Goal: Transaction & Acquisition: Purchase product/service

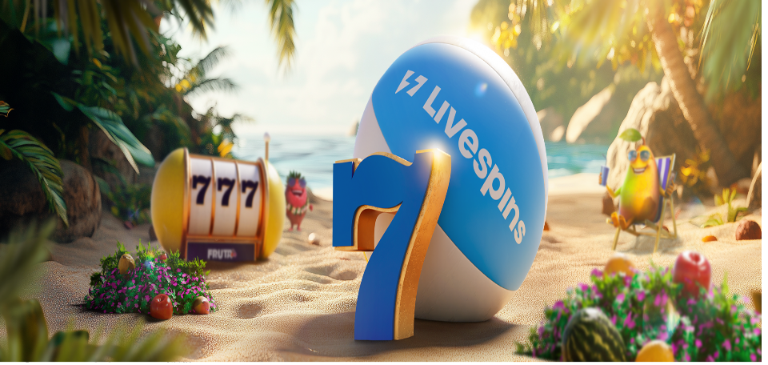
click at [84, 65] on span "Kirjaudu" at bounding box center [64, 71] width 39 height 12
click at [570, 197] on header "200 Ilmaiskierrosta" at bounding box center [383, 226] width 755 height 59
click at [81, 38] on span "Talletus" at bounding box center [63, 44] width 36 height 12
click at [104, 293] on input "***" at bounding box center [63, 301] width 114 height 16
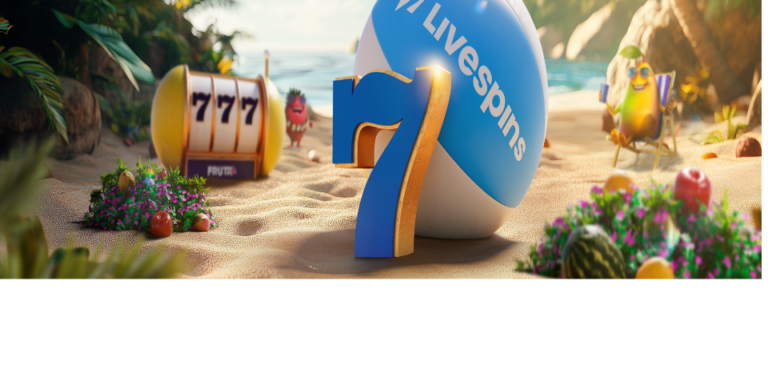
type input "*"
type input "**"
click at [6, 323] on button "TALLETA JA PELAA" at bounding box center [60, 331] width 109 height 17
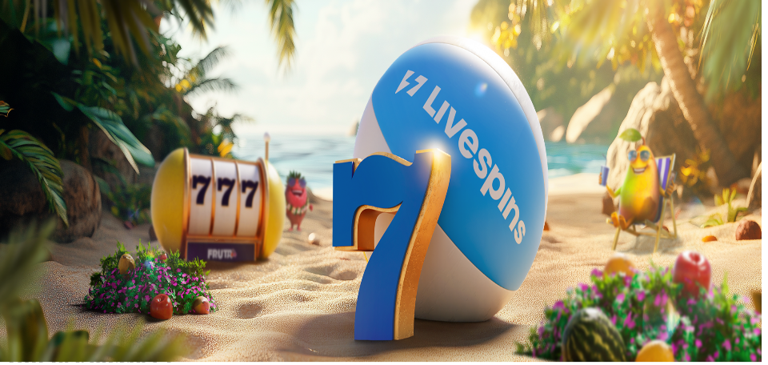
click at [606, 189] on div at bounding box center [383, 189] width 755 height 0
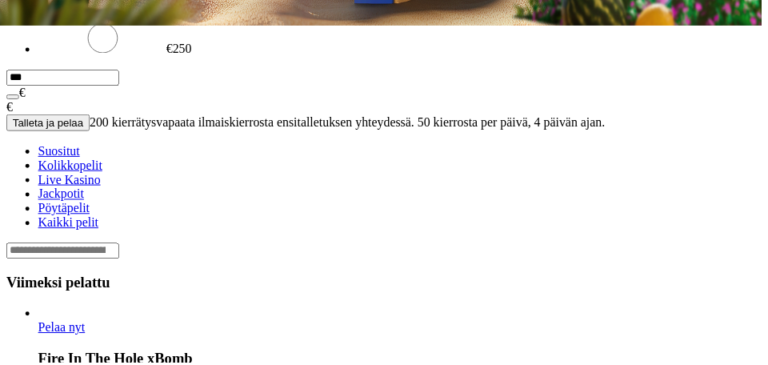
scroll to position [340, 0]
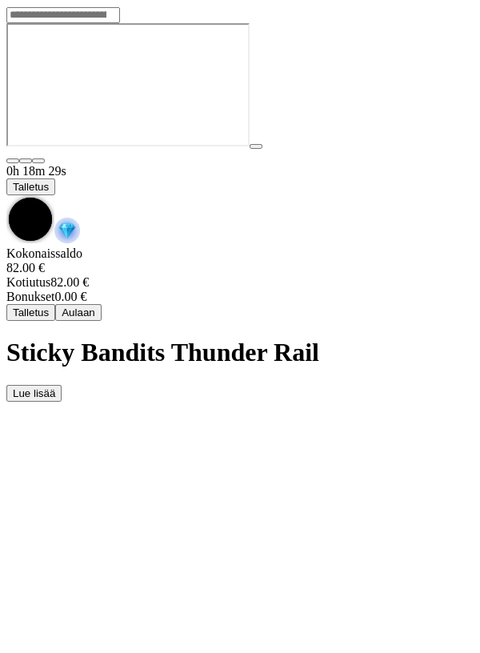
click at [6, 195] on span "chevron-down icon" at bounding box center [6, 195] width 0 height 0
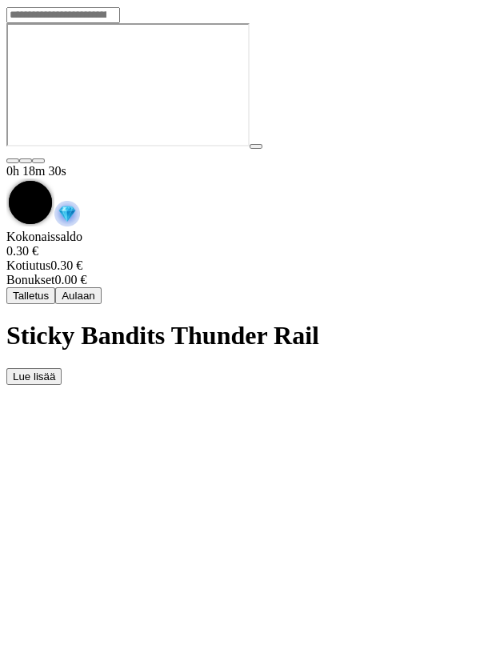
click at [95, 289] on span "Aulaan" at bounding box center [79, 295] width 34 height 12
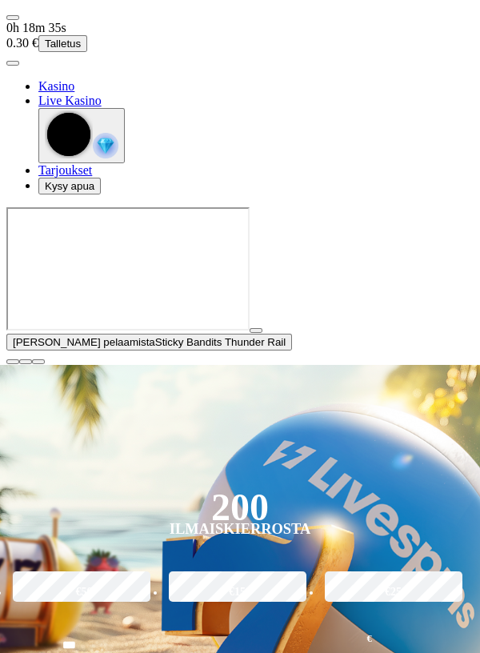
click at [13, 63] on span "user-circle icon" at bounding box center [13, 63] width 0 height 0
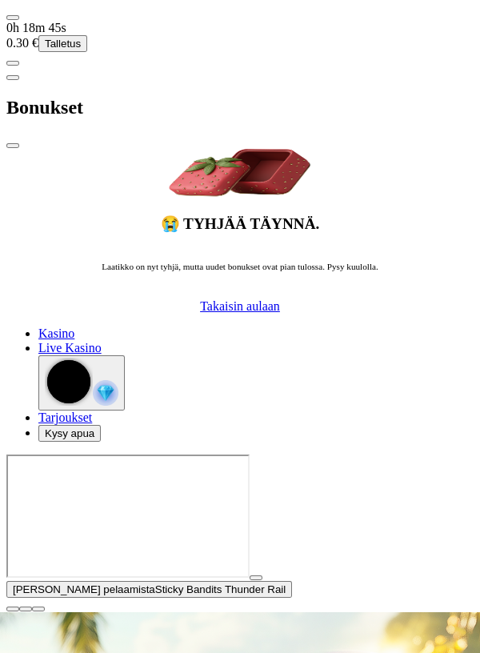
click at [280, 299] on span "Takaisin aulaan" at bounding box center [240, 306] width 80 height 14
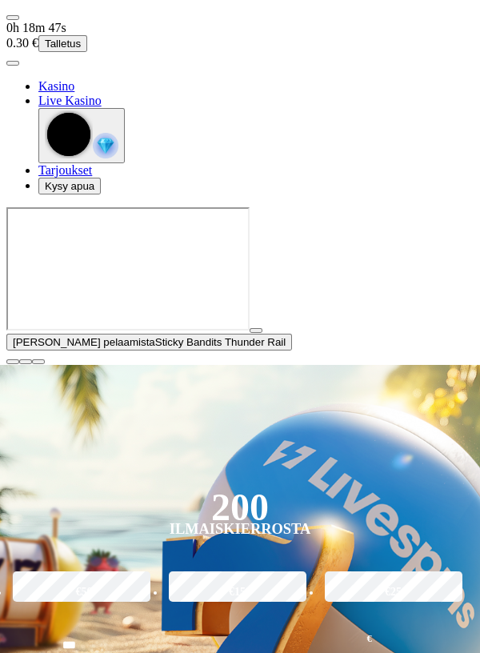
click at [13, 361] on span "close icon" at bounding box center [13, 361] width 0 height 0
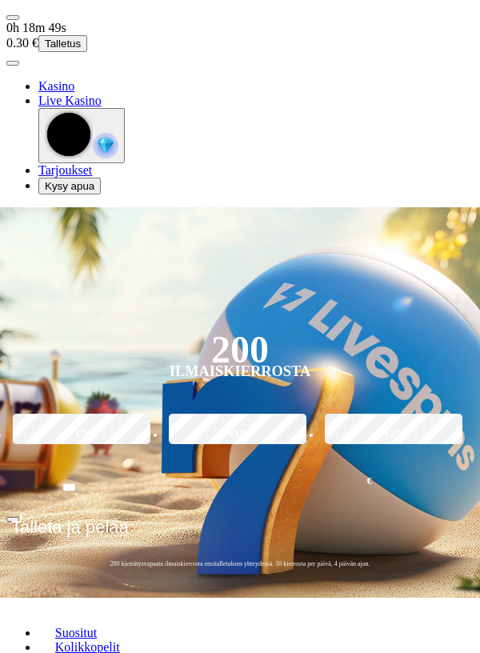
click at [118, 158] on img "button" at bounding box center [106, 146] width 26 height 26
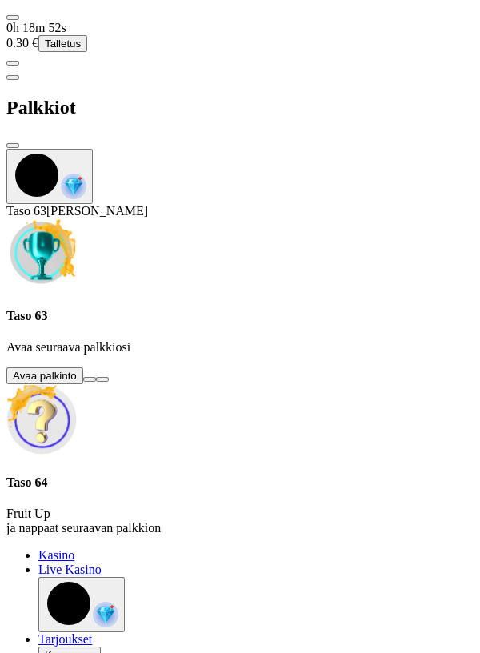
click at [96, 364] on button at bounding box center [89, 379] width 13 height 5
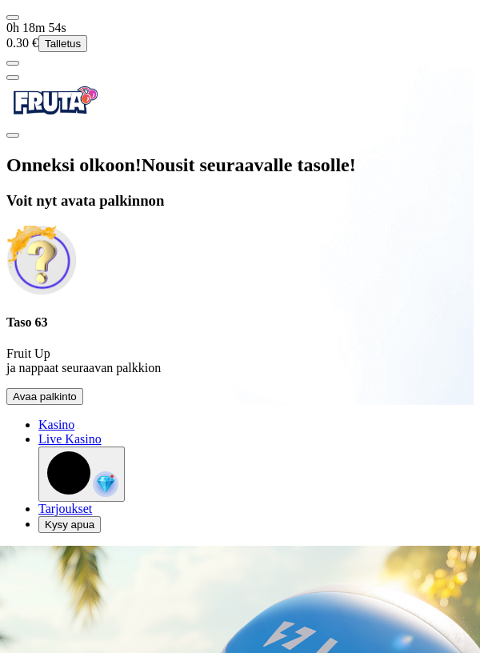
click at [83, 364] on button "Avaa palkinto" at bounding box center [44, 396] width 77 height 17
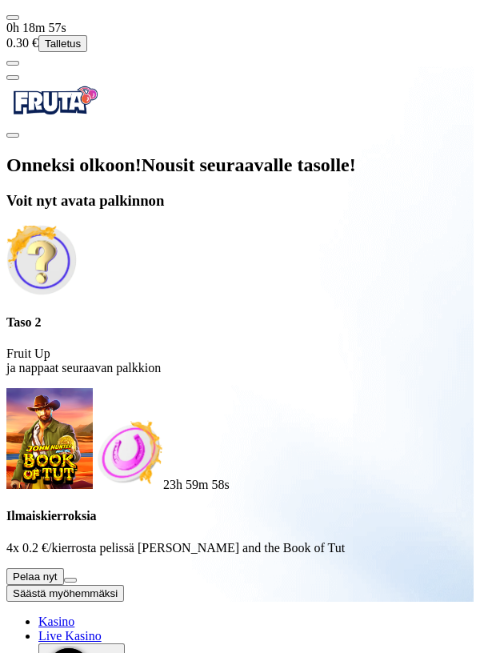
click at [77, 364] on button at bounding box center [70, 579] width 13 height 5
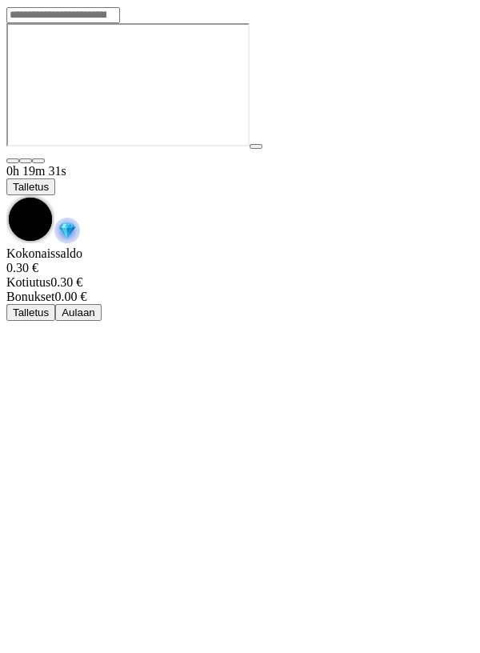
click at [6, 195] on span "chevron-down icon" at bounding box center [6, 195] width 0 height 0
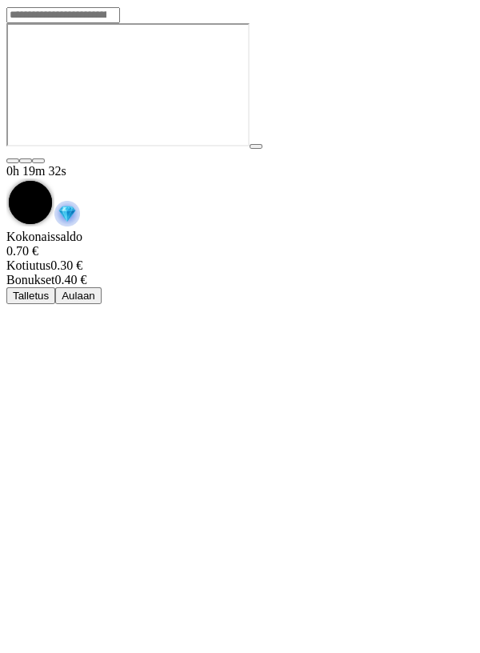
click at [102, 287] on button "Aulaan" at bounding box center [78, 295] width 46 height 17
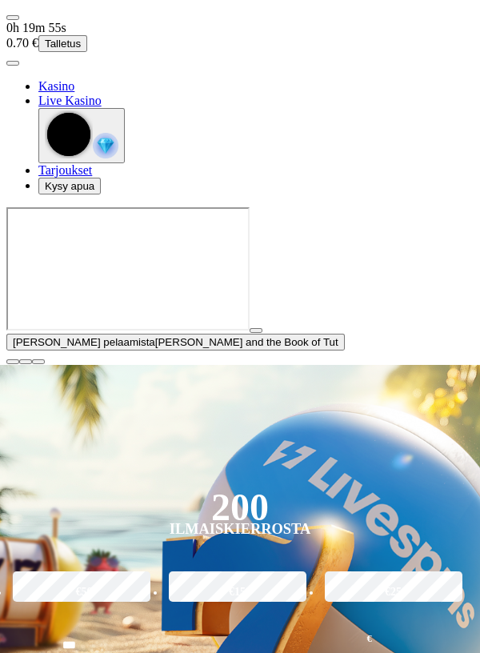
click at [13, 63] on span "user-circle icon" at bounding box center [13, 63] width 0 height 0
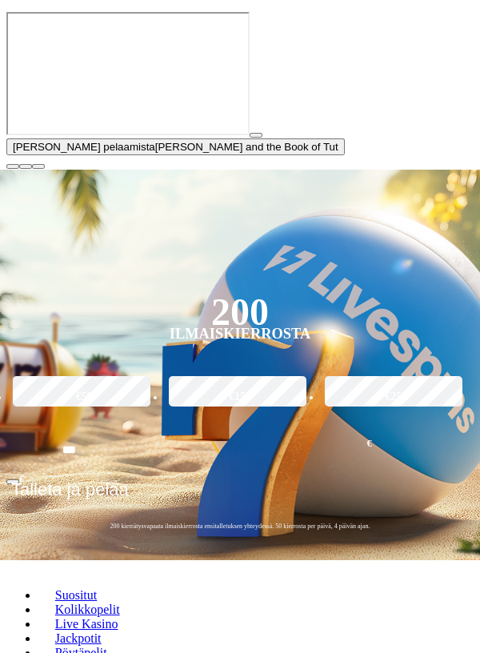
scroll to position [198, 0]
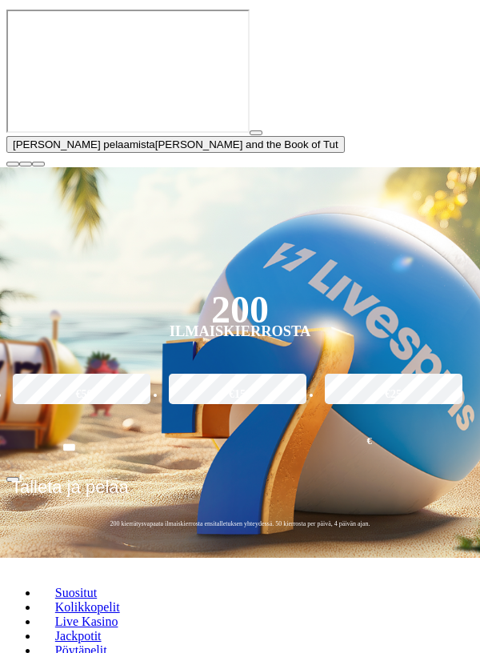
click at [13, 164] on span "close icon" at bounding box center [13, 164] width 0 height 0
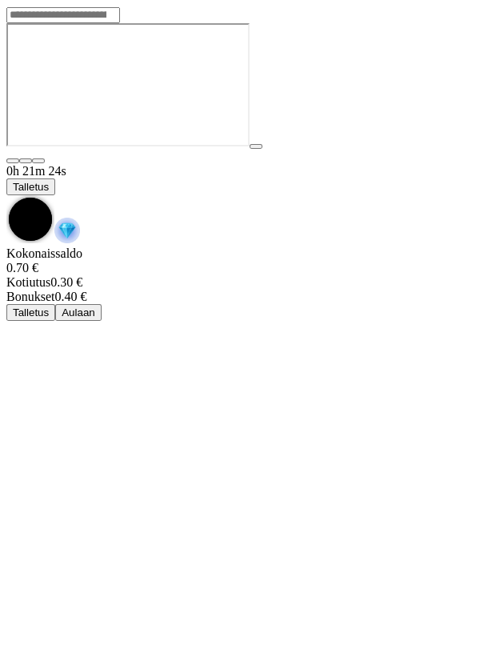
click at [6, 195] on span "chevron-down icon" at bounding box center [6, 195] width 0 height 0
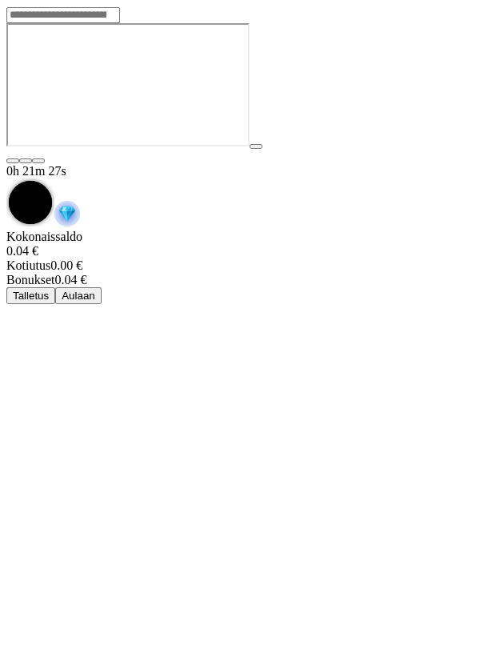
click at [52, 181] on circle "Game menu" at bounding box center [30, 202] width 43 height 43
click at [6, 178] on span "chevron-down icon" at bounding box center [6, 178] width 0 height 0
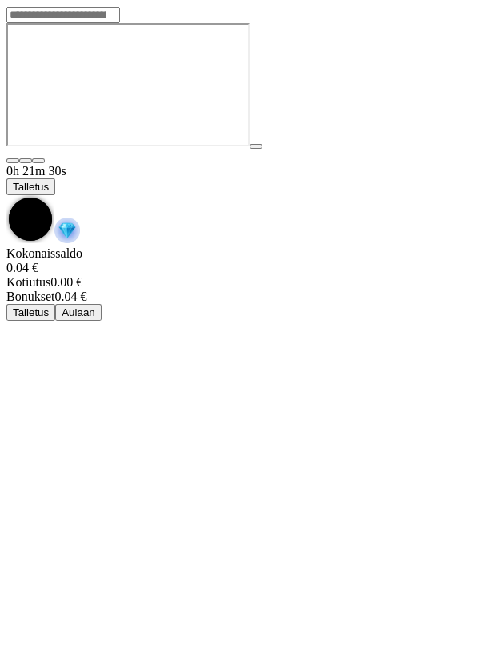
click at [6, 195] on span "chevron-down icon" at bounding box center [6, 195] width 0 height 0
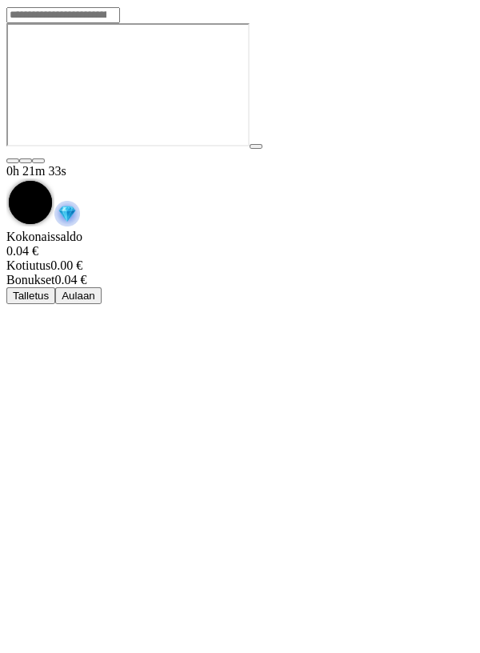
click at [55, 287] on button "Talletus" at bounding box center [30, 295] width 49 height 17
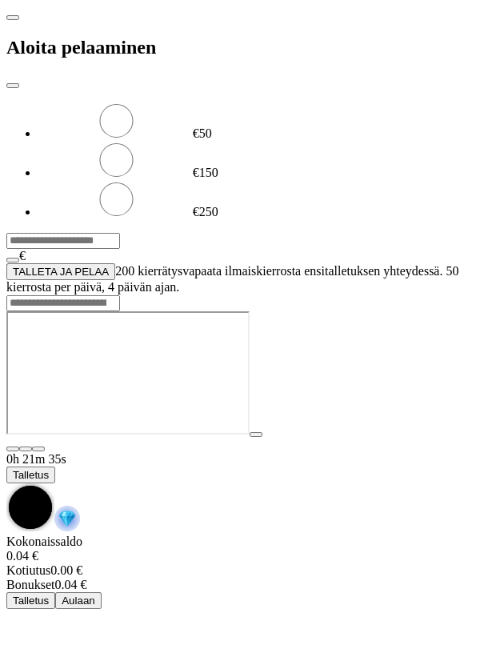
click at [120, 233] on input "***" at bounding box center [63, 241] width 114 height 16
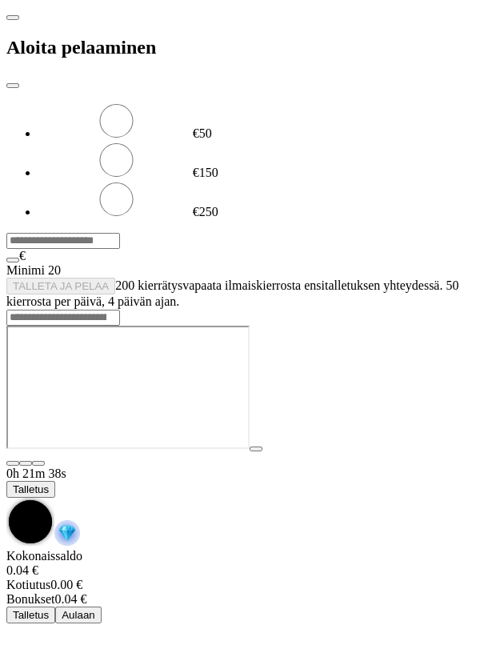
type input "*"
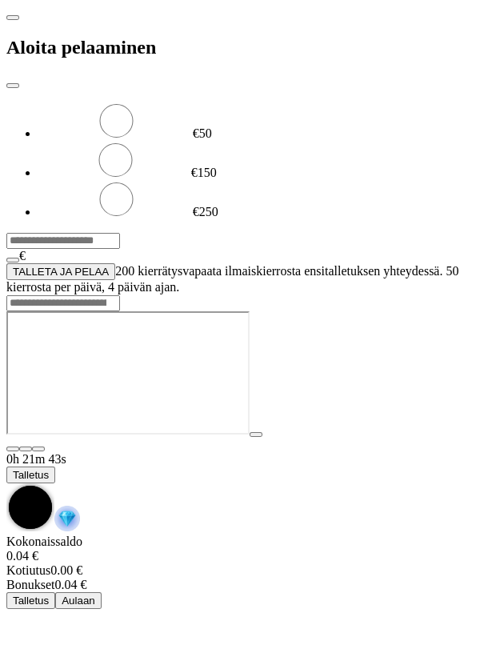
type input "***"
click at [109, 266] on span "TALLETA JA PELAA" at bounding box center [61, 272] width 96 height 12
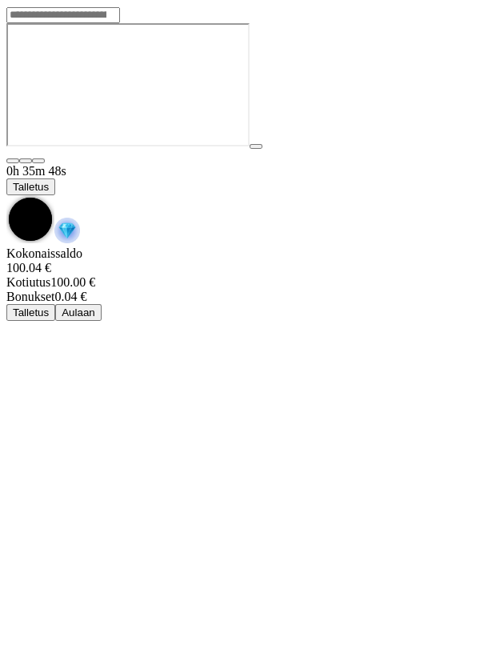
click at [6, 195] on span "chevron-down icon" at bounding box center [6, 195] width 0 height 0
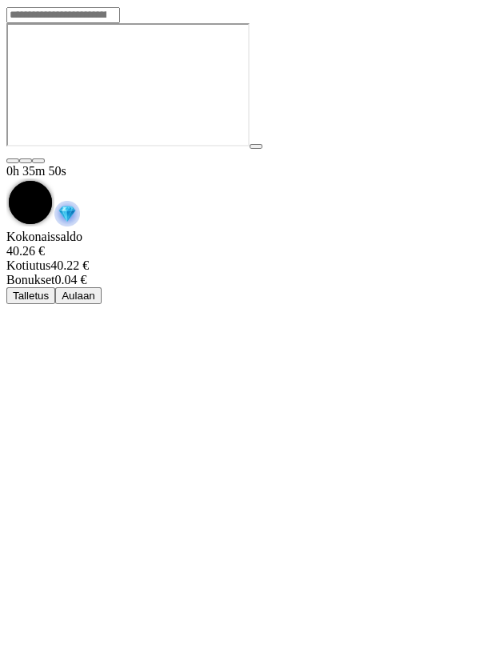
click at [102, 287] on button "Aulaan" at bounding box center [78, 295] width 46 height 17
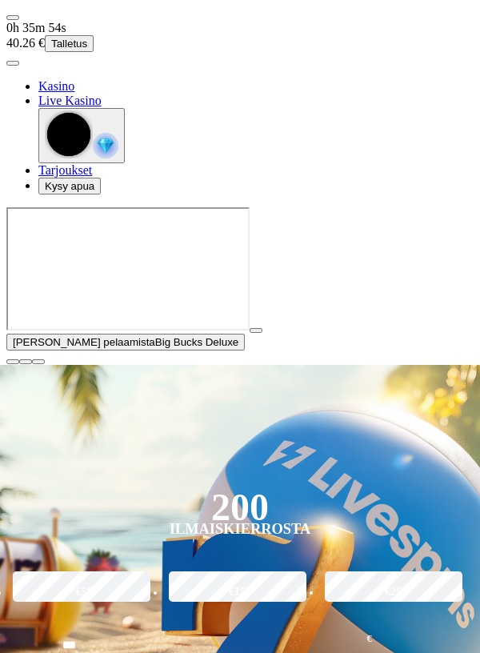
click at [19, 364] on button "button" at bounding box center [12, 361] width 13 height 5
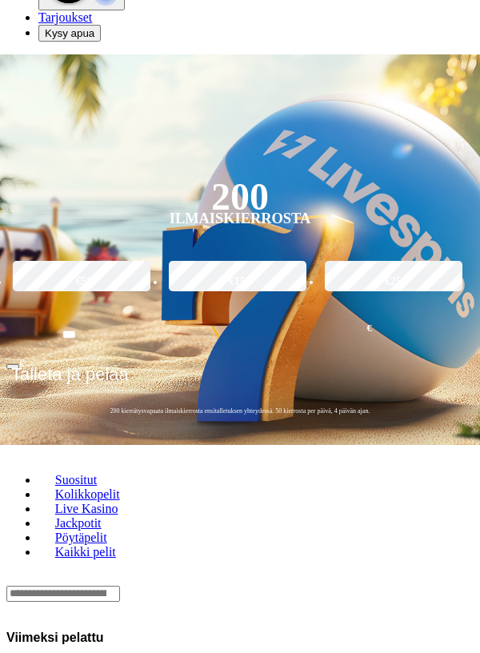
scroll to position [167, 0]
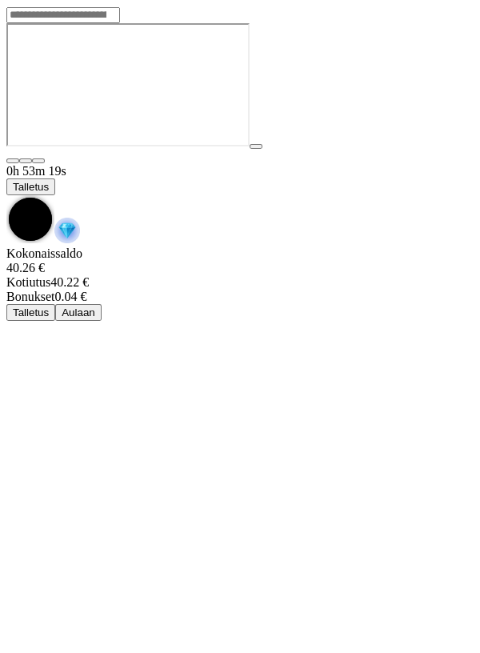
click at [6, 195] on span "chevron-down icon" at bounding box center [6, 195] width 0 height 0
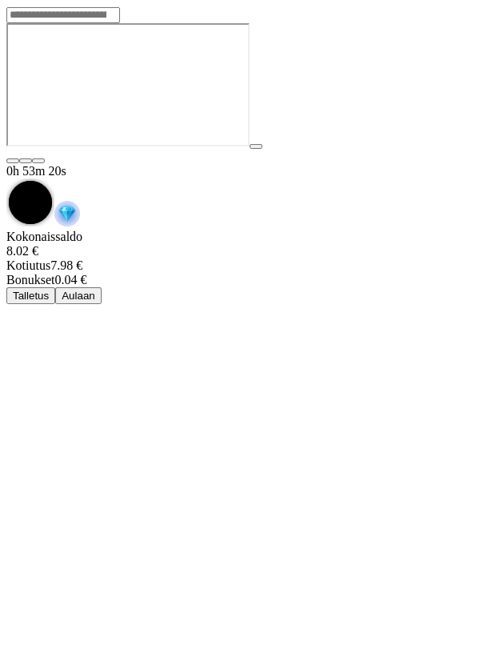
click at [95, 289] on span "Aulaan" at bounding box center [79, 295] width 34 height 12
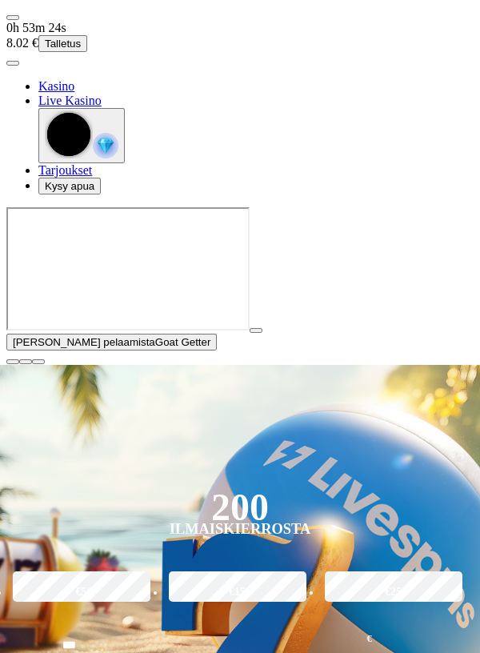
click at [13, 361] on span "close icon" at bounding box center [13, 361] width 0 height 0
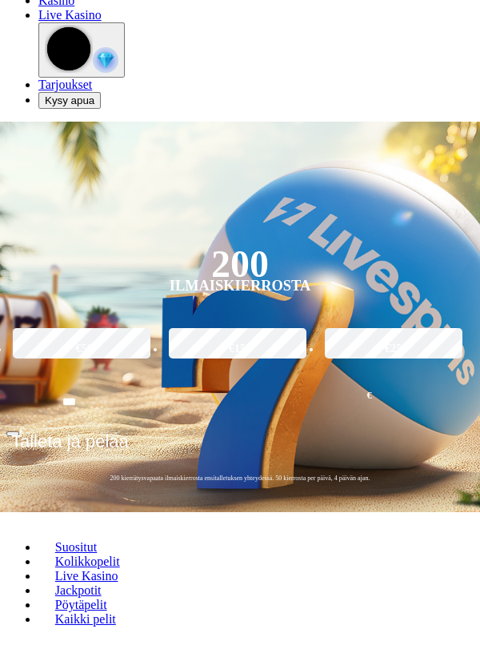
scroll to position [92, 0]
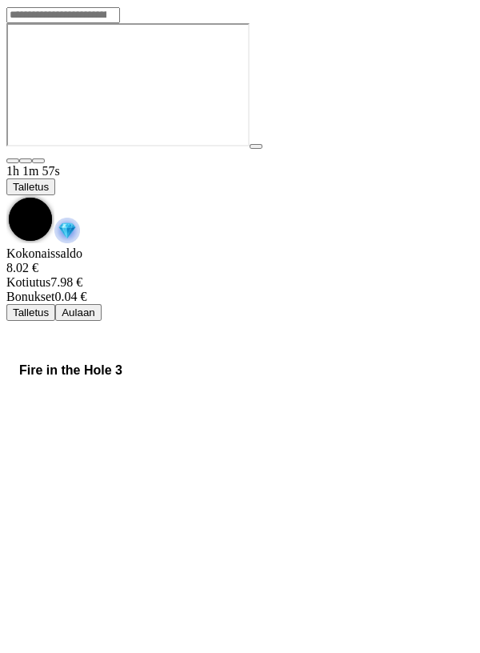
scroll to position [92, 0]
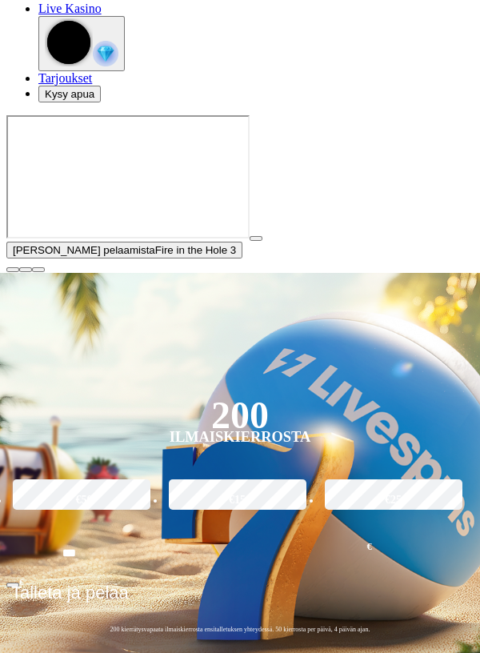
click at [289, 273] on div "[PERSON_NAME] pelaamista Fire in the Hole 3" at bounding box center [239, 194] width 467 height 158
click at [327, 273] on div "[PERSON_NAME] pelaamista Fire in the Hole 3" at bounding box center [239, 194] width 467 height 158
click at [256, 238] on span "play icon" at bounding box center [256, 238] width 0 height 0
click at [159, 256] on span "Fire in the Hole 3" at bounding box center [196, 250] width 82 height 12
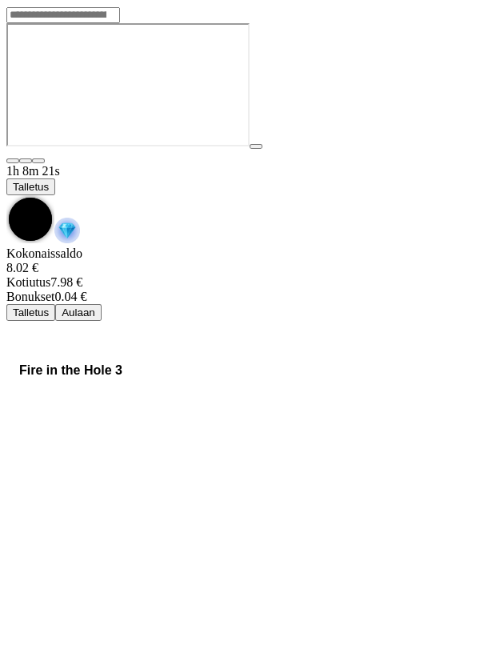
click at [6, 195] on span "chevron-down icon" at bounding box center [6, 195] width 0 height 0
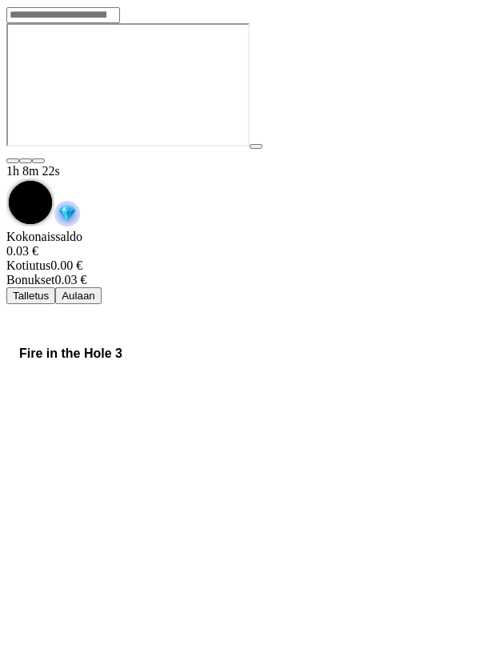
click at [95, 289] on span "Aulaan" at bounding box center [79, 295] width 34 height 12
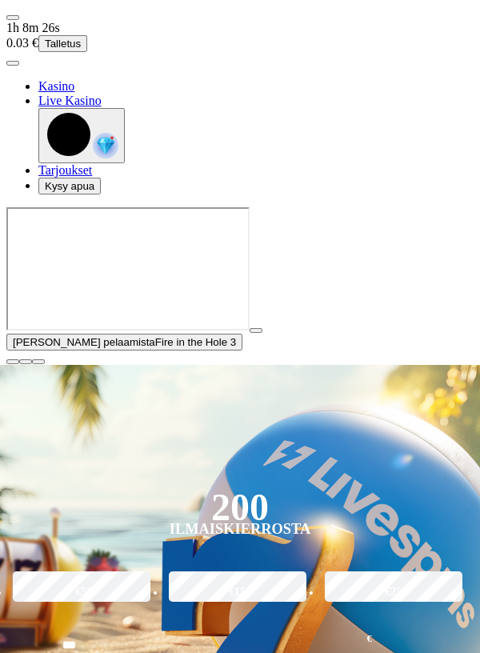
click at [19, 364] on button "button" at bounding box center [12, 361] width 13 height 5
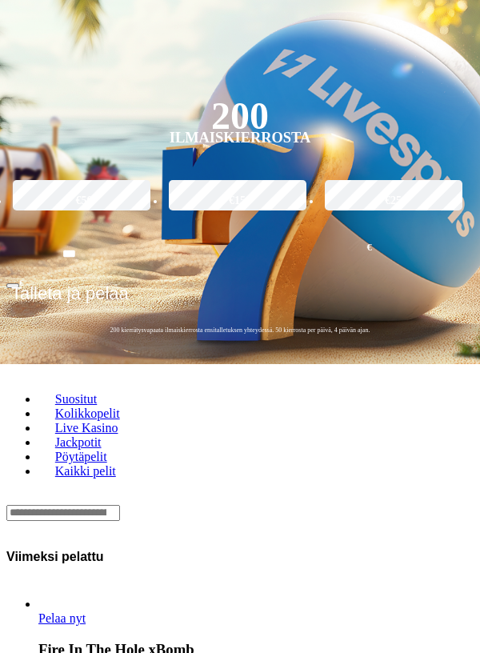
scroll to position [242, 0]
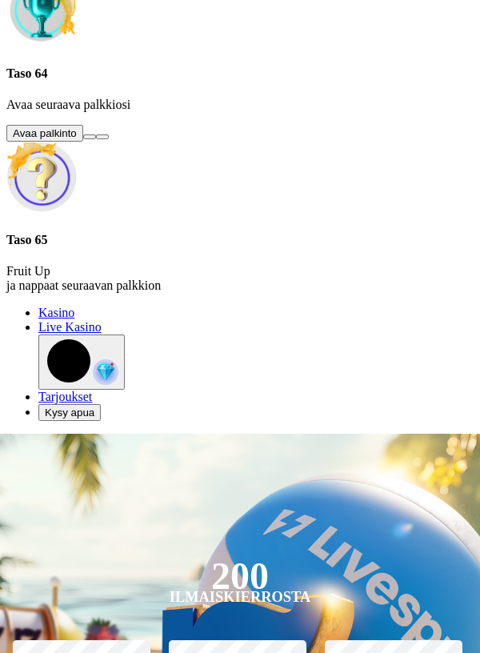
click at [96, 139] on button at bounding box center [89, 136] width 13 height 5
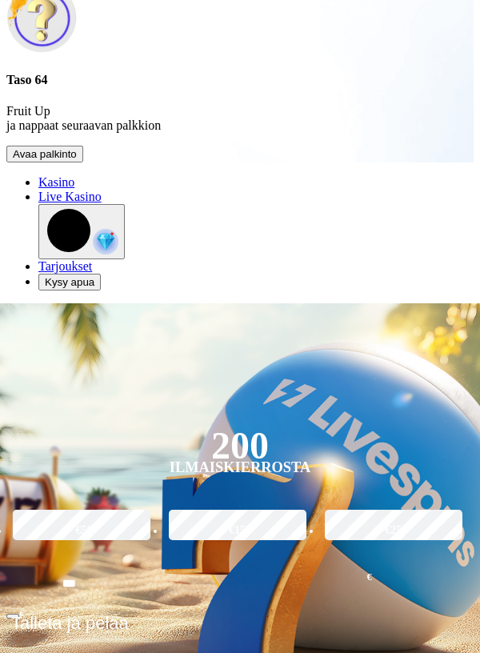
click at [83, 162] on button "Avaa palkinto" at bounding box center [44, 154] width 77 height 17
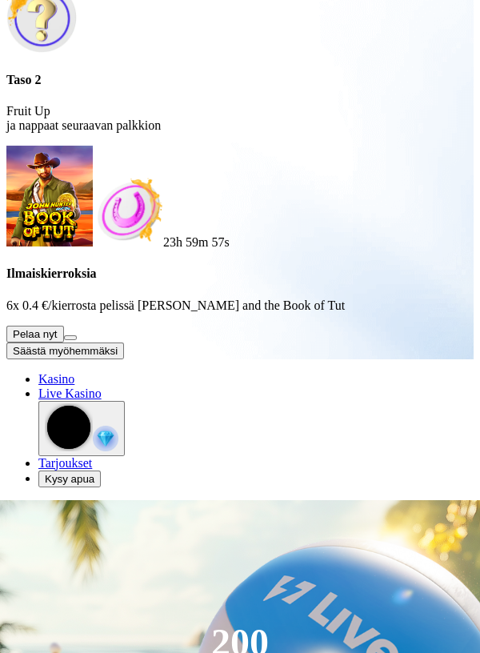
click at [77, 340] on button at bounding box center [70, 337] width 13 height 5
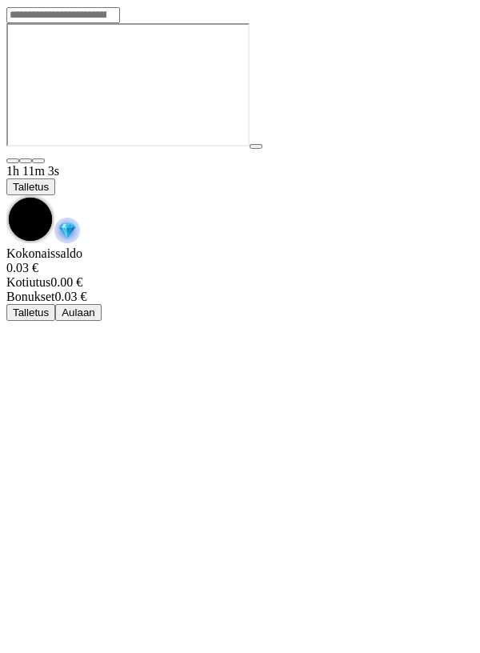
click at [6, 195] on span "chevron-down icon" at bounding box center [6, 195] width 0 height 0
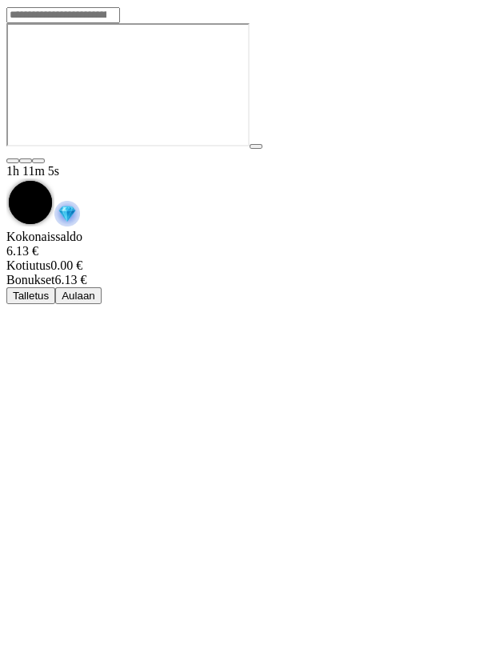
click at [102, 287] on button "Aulaan" at bounding box center [78, 295] width 46 height 17
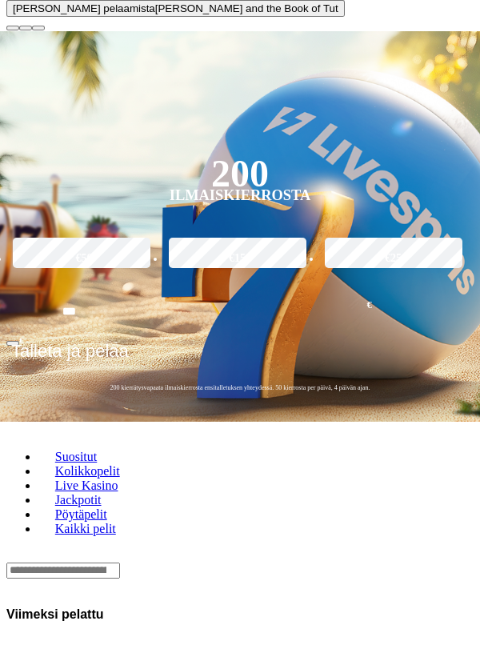
scroll to position [338, 0]
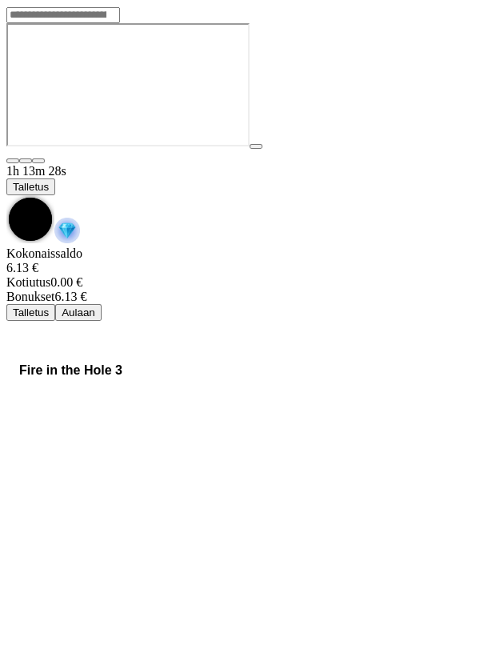
click at [6, 195] on span "chevron-down icon" at bounding box center [6, 195] width 0 height 0
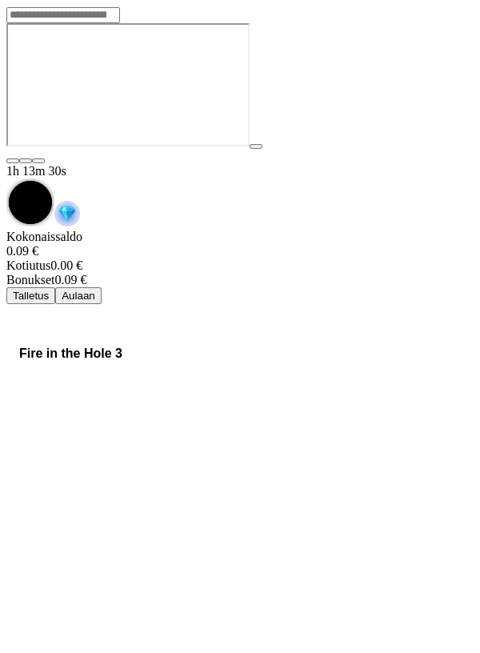
click at [95, 289] on span "Aulaan" at bounding box center [79, 295] width 34 height 12
